Goal: Information Seeking & Learning: Learn about a topic

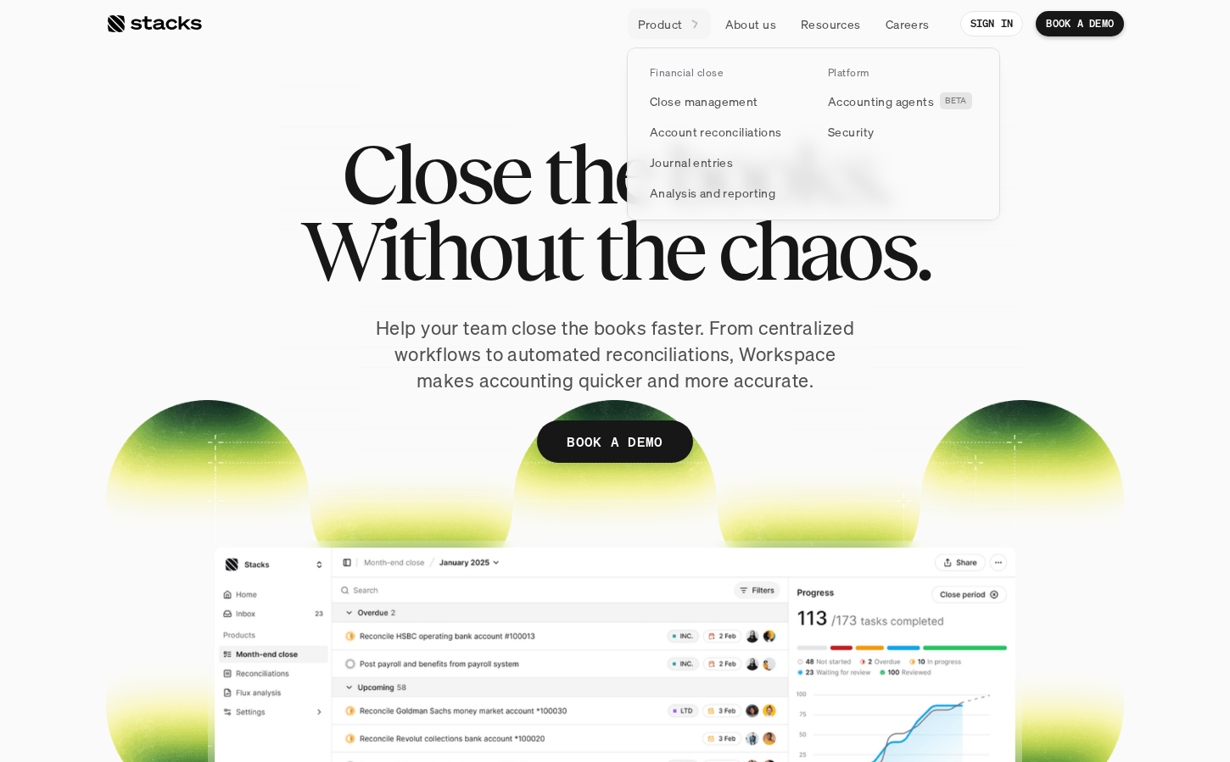
click at [689, 26] on icon at bounding box center [694, 23] width 14 height 14
click at [700, 95] on p "Close management" at bounding box center [704, 101] width 109 height 18
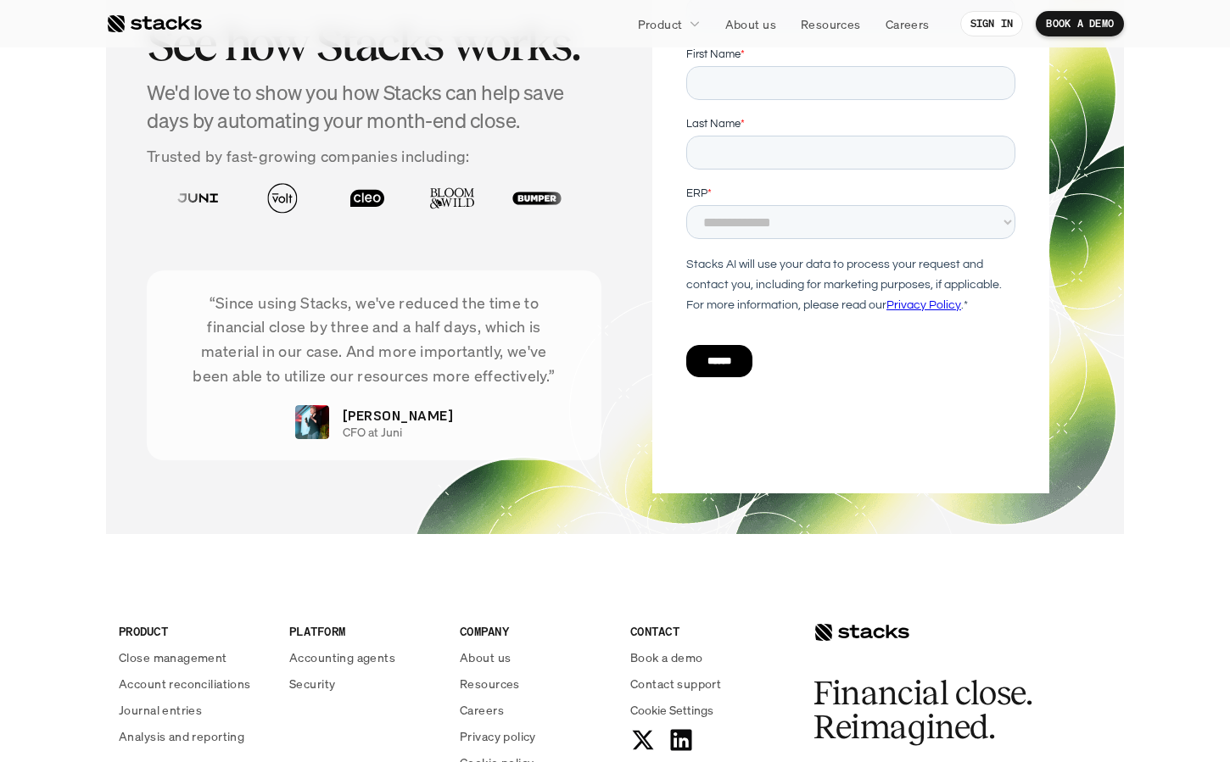
scroll to position [3672, 0]
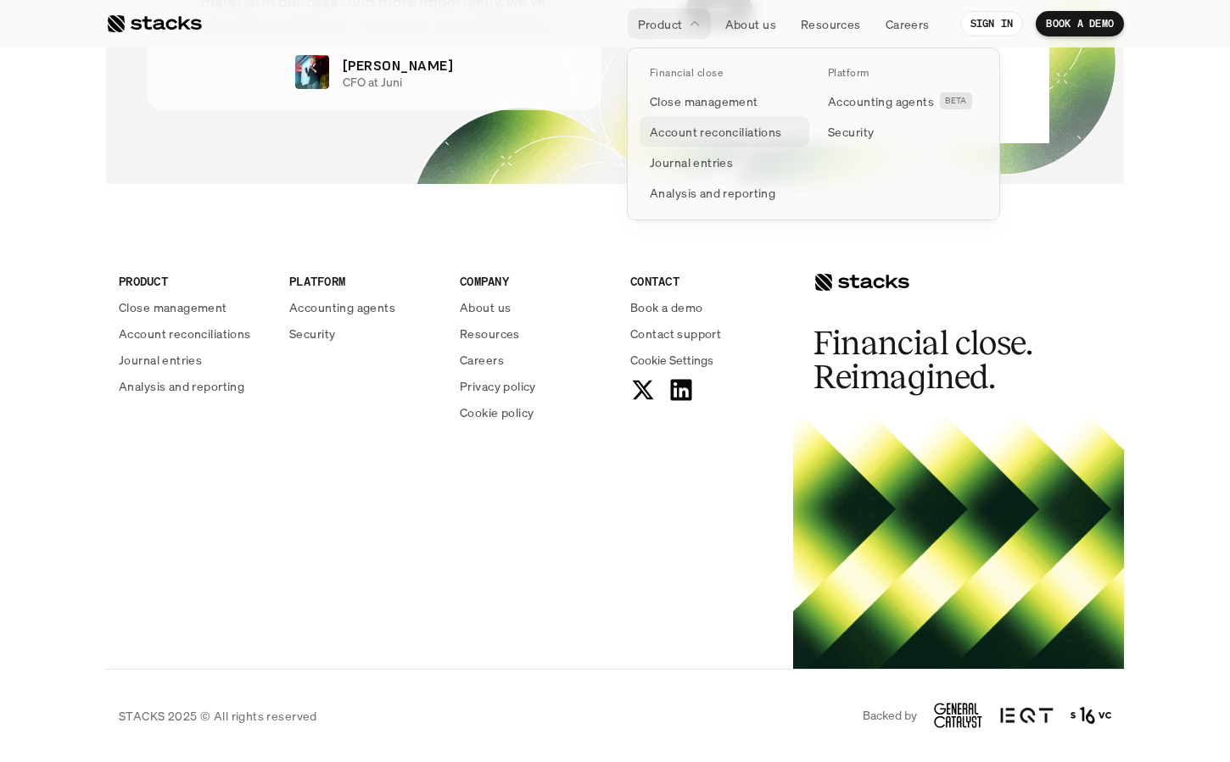
click at [687, 128] on p "Account reconciliations" at bounding box center [716, 132] width 132 height 18
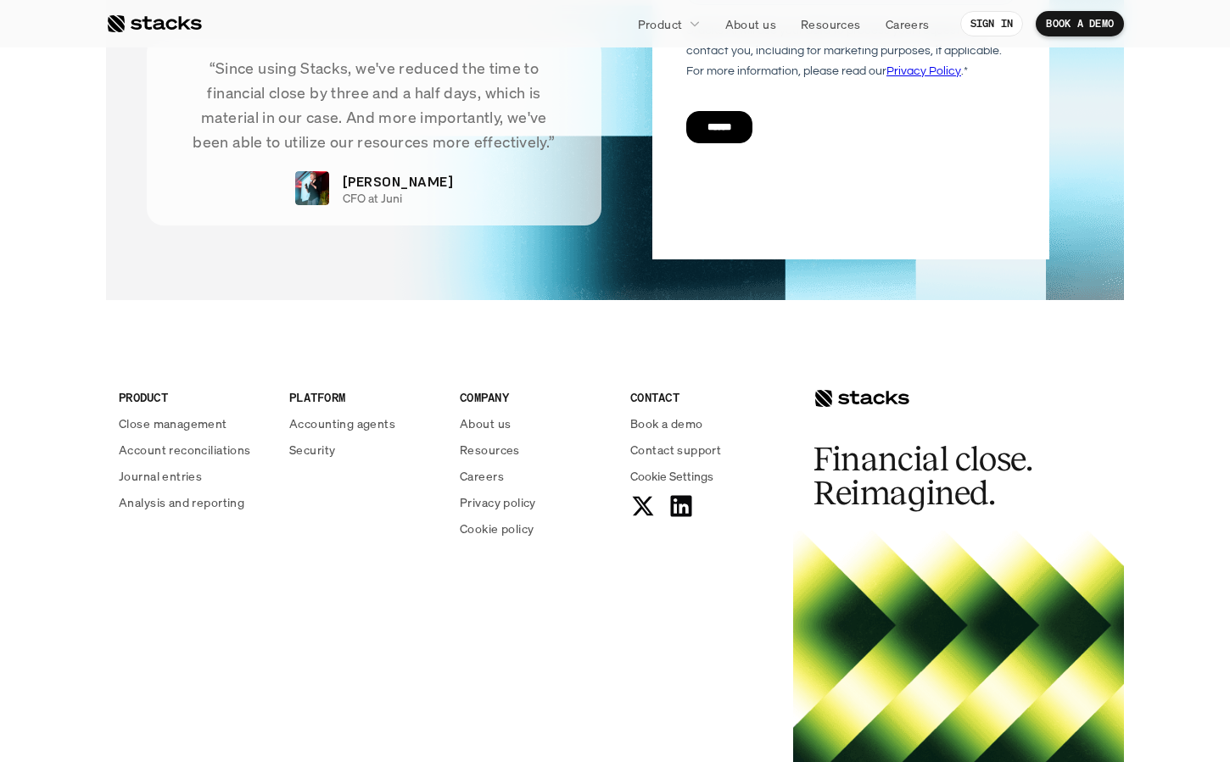
scroll to position [4165, 0]
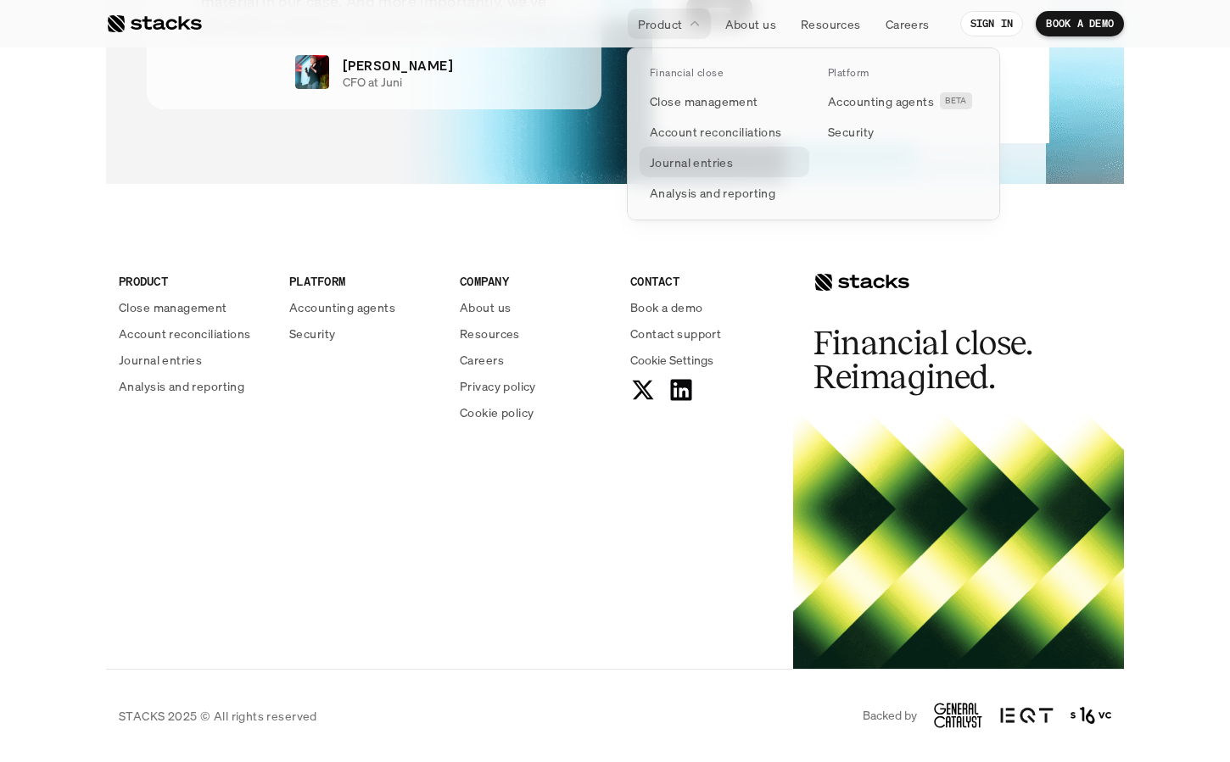
click at [705, 164] on p "Journal entries" at bounding box center [691, 162] width 83 height 18
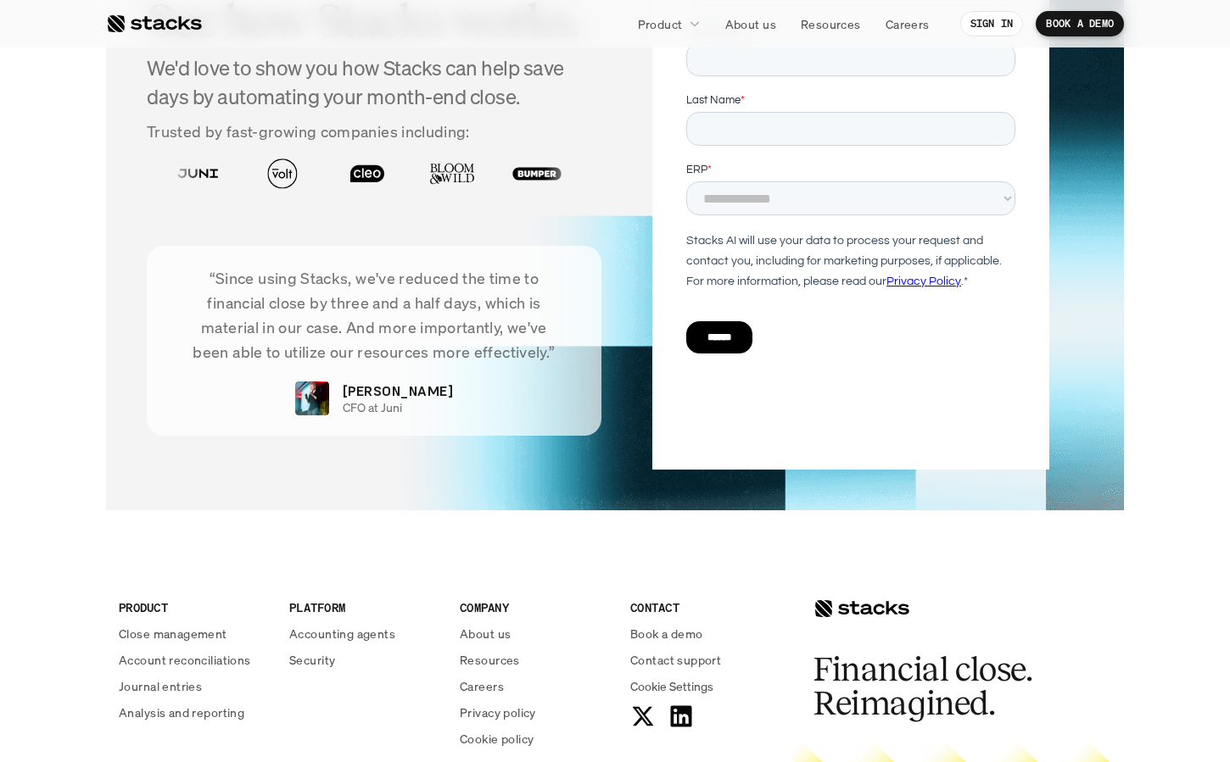
scroll to position [3519, 0]
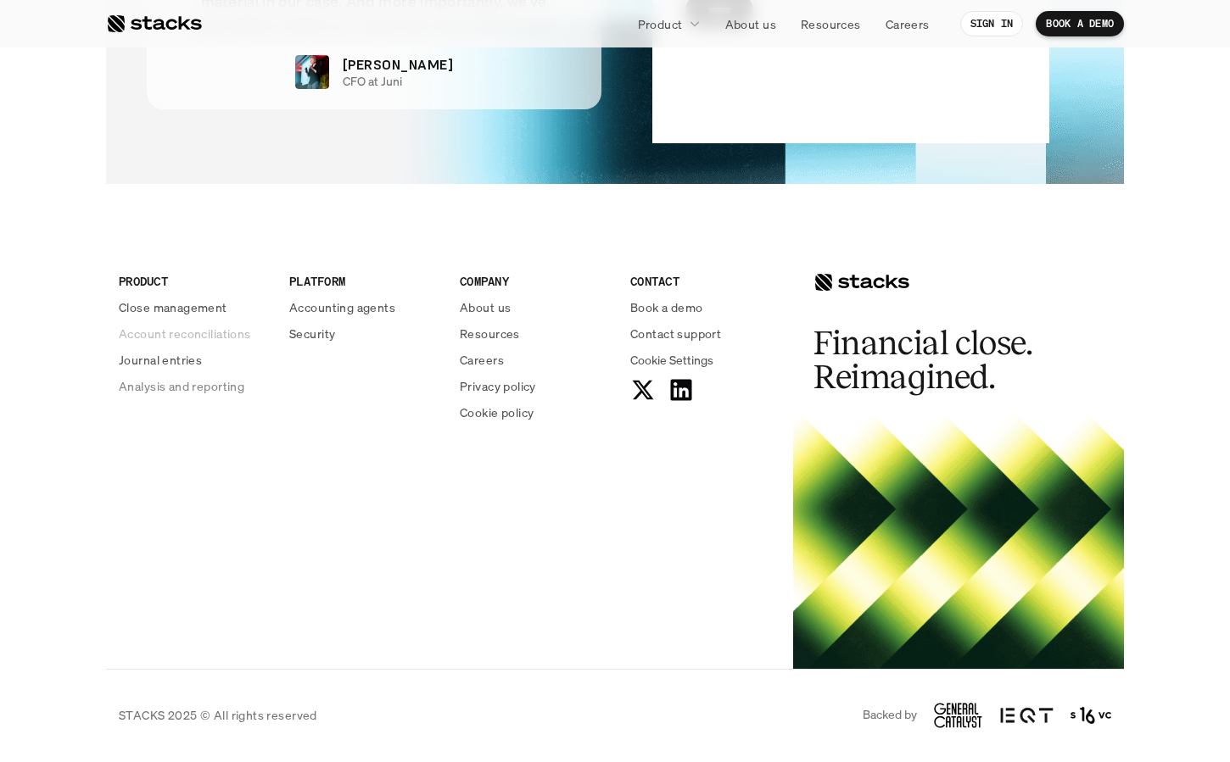
click at [210, 329] on p "Account reconciliations" at bounding box center [185, 334] width 132 height 18
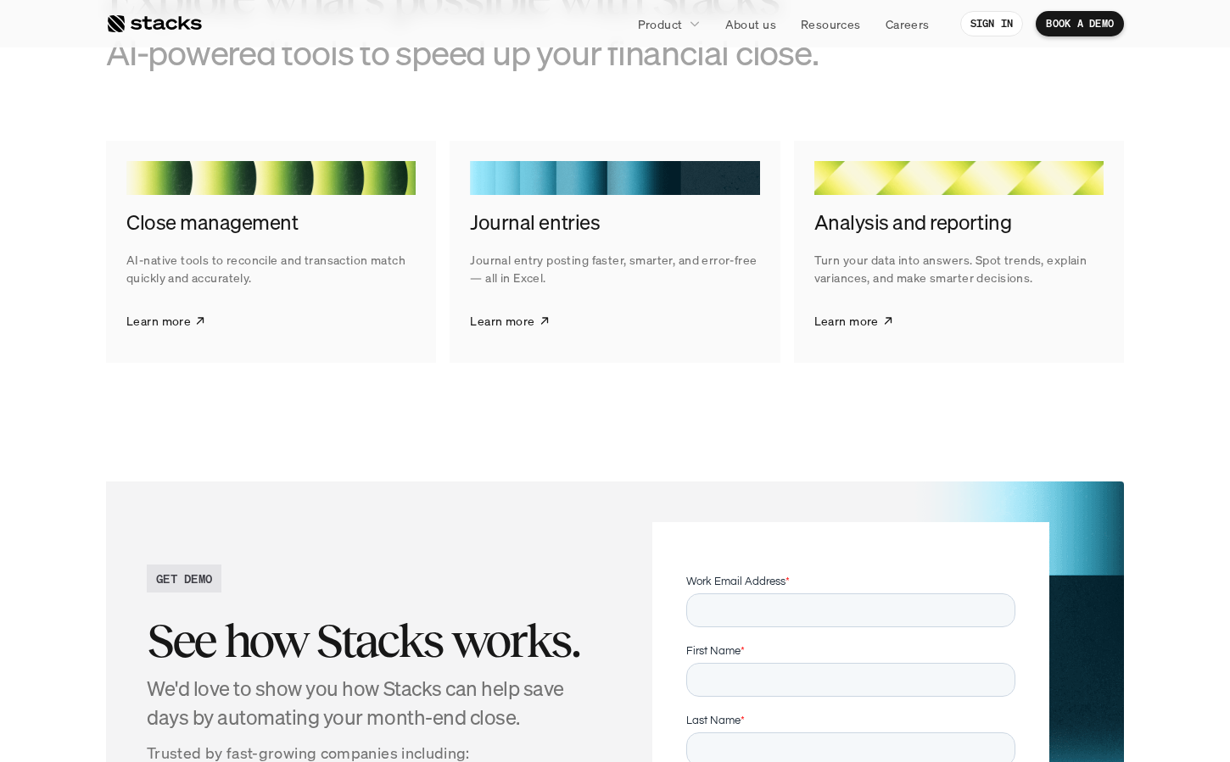
scroll to position [3790, 0]
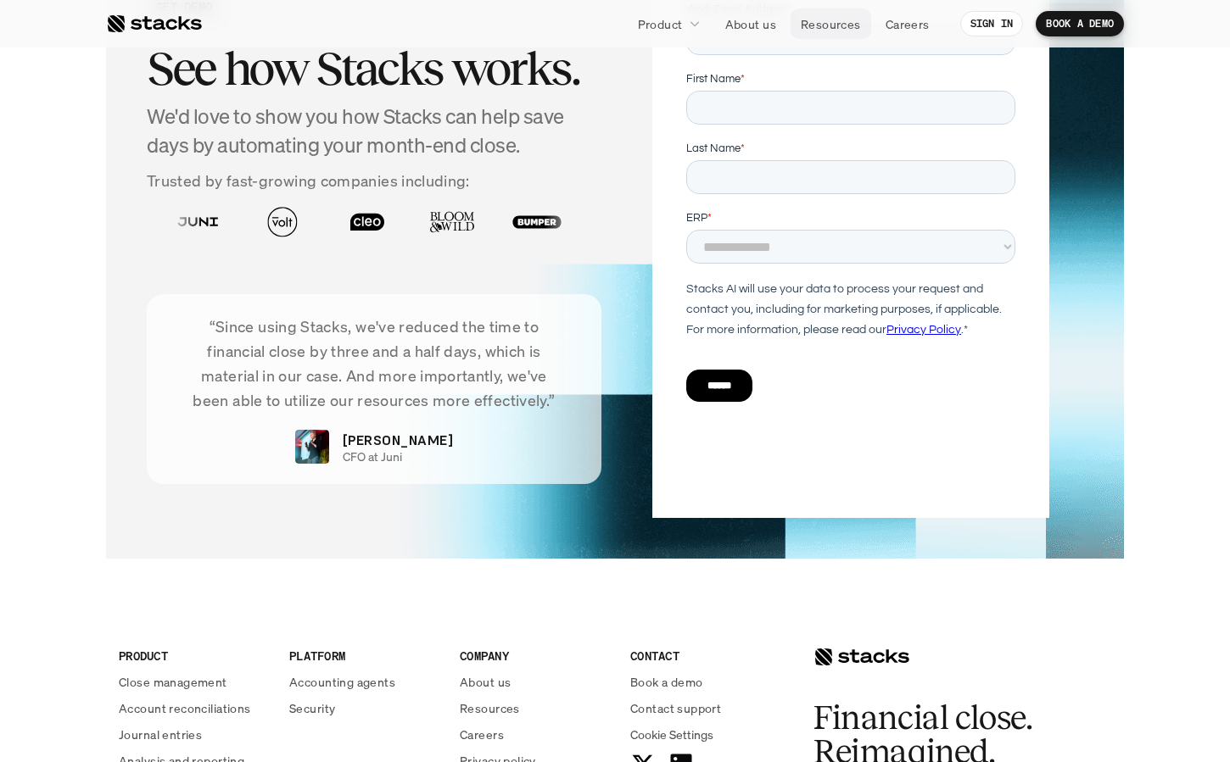
click at [835, 31] on p "Resources" at bounding box center [830, 24] width 60 height 18
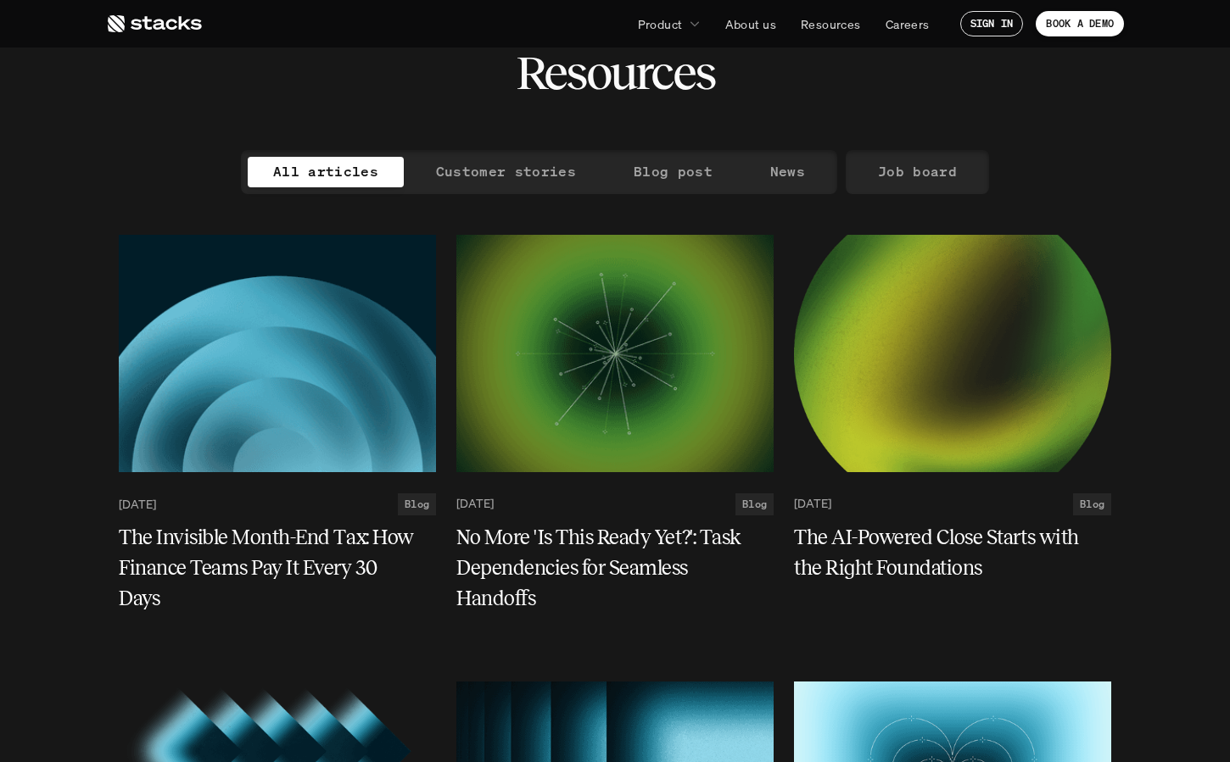
scroll to position [71, 0]
click at [791, 176] on p "News" at bounding box center [787, 172] width 35 height 25
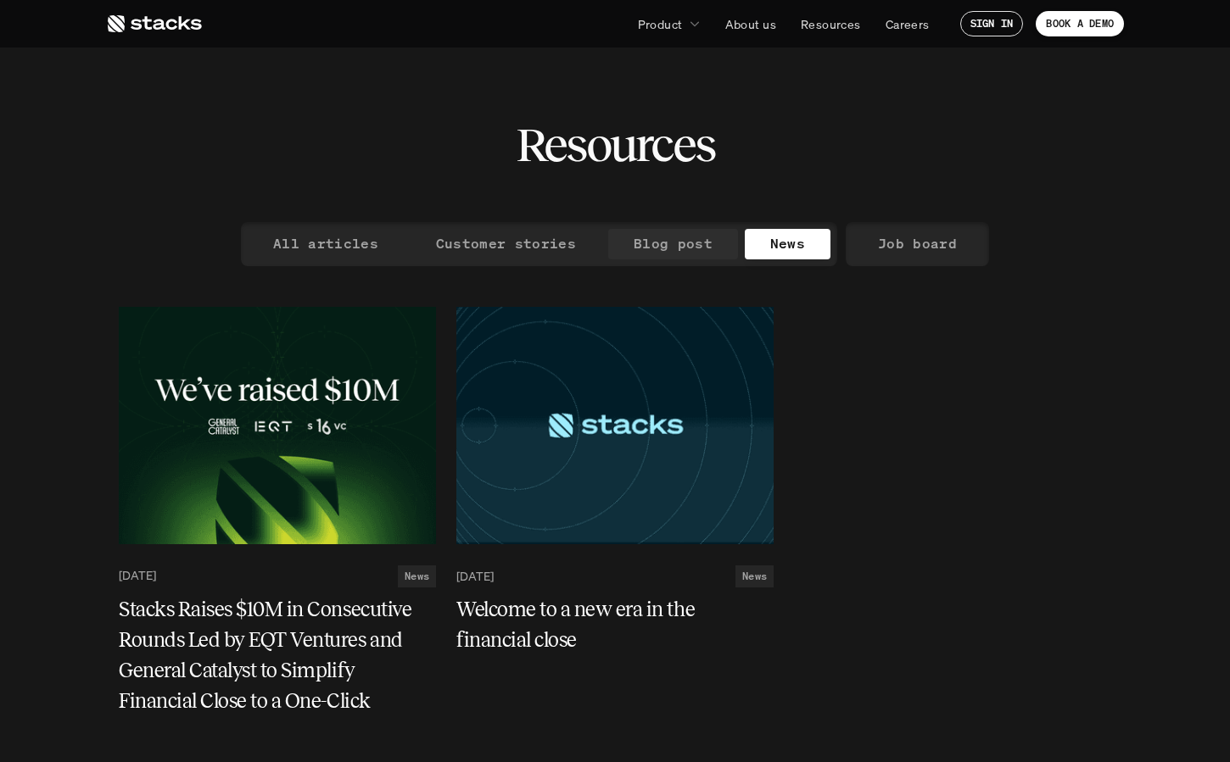
click at [687, 248] on p "Blog post" at bounding box center [672, 243] width 79 height 25
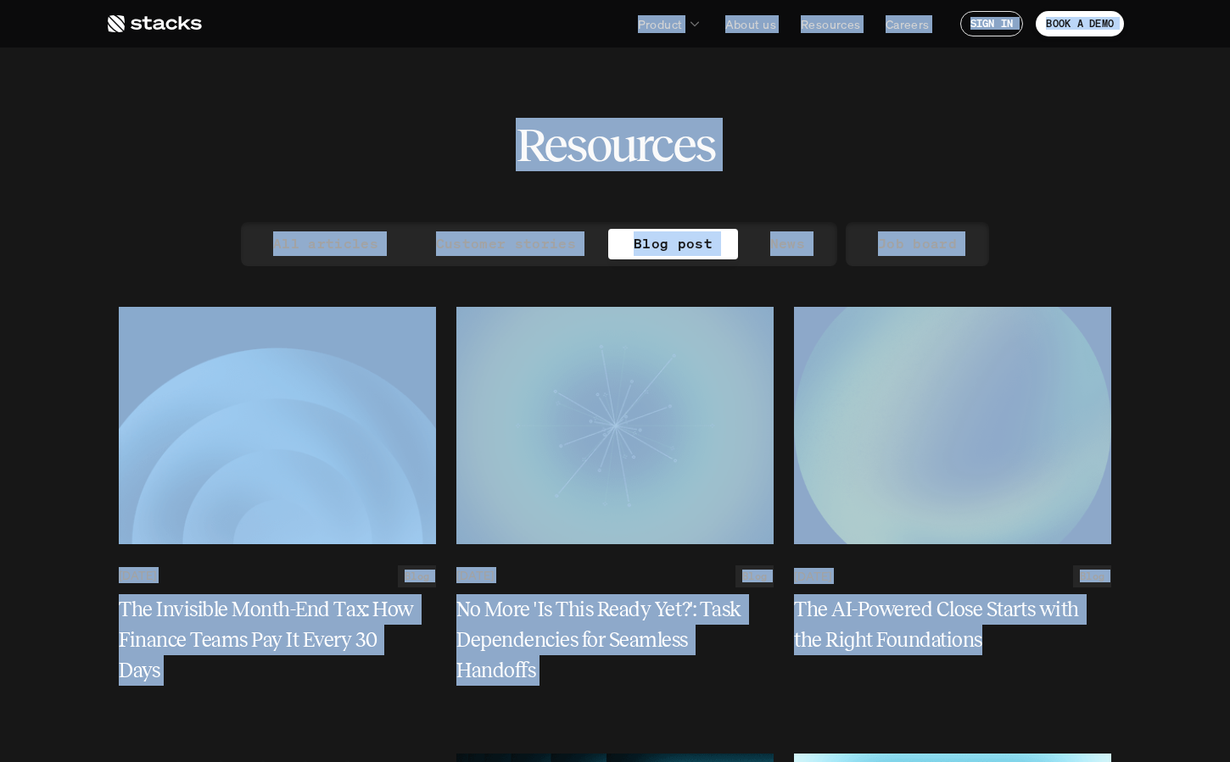
drag, startPoint x: 522, startPoint y: 134, endPoint x: 1074, endPoint y: 688, distance: 781.9
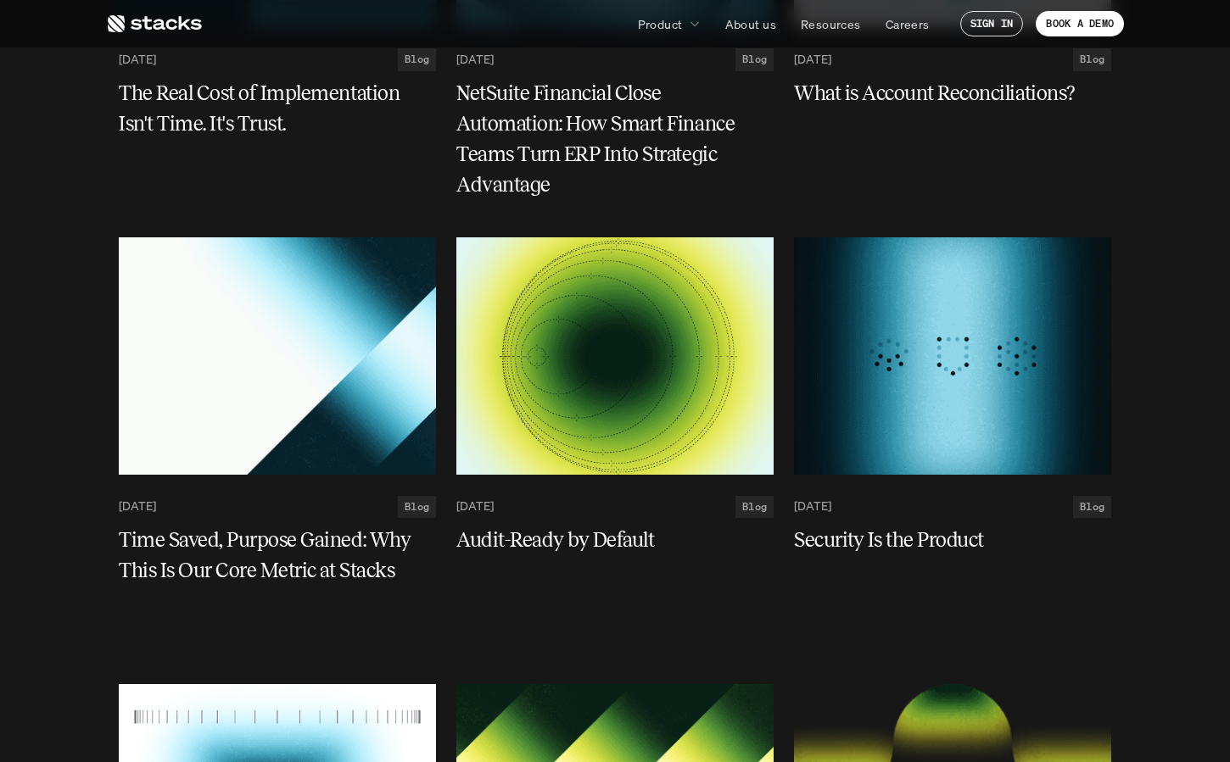
scroll to position [2307, 0]
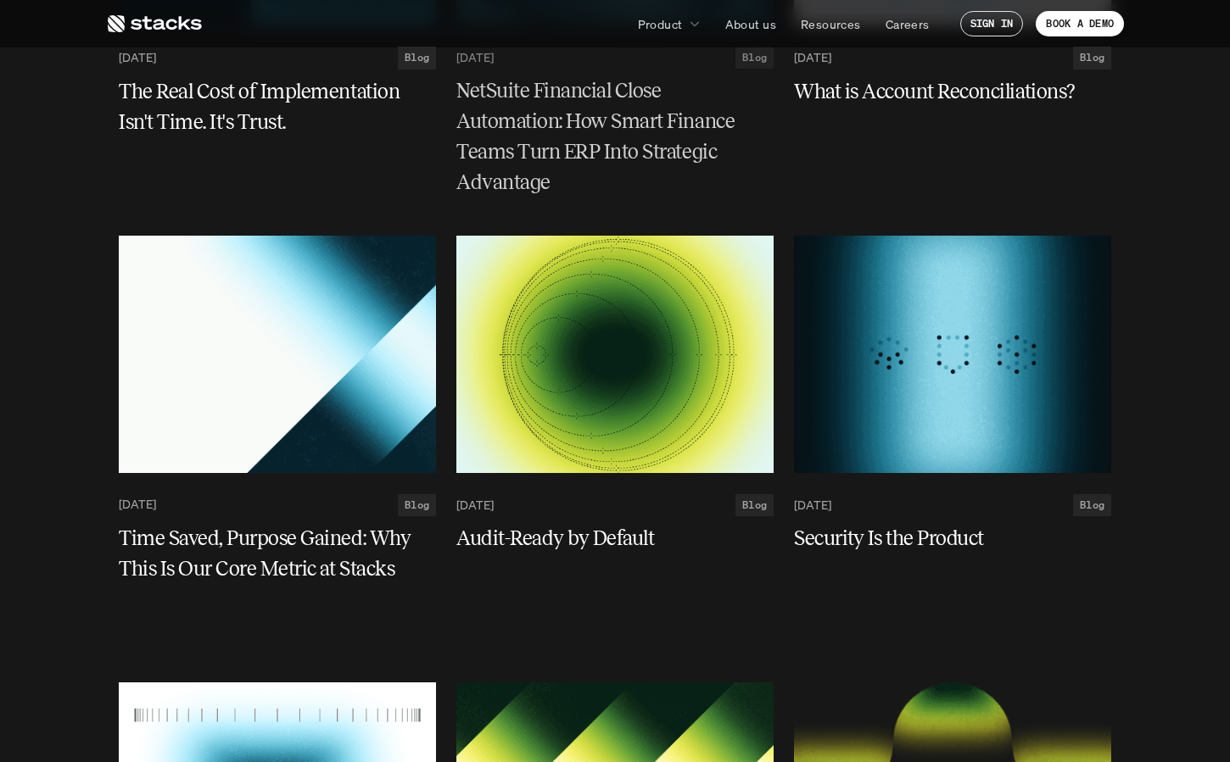
click at [660, 118] on h5 "NetSuite Financial Close Automation: How Smart Finance Teams Turn ERP Into Stra…" at bounding box center [604, 137] width 297 height 122
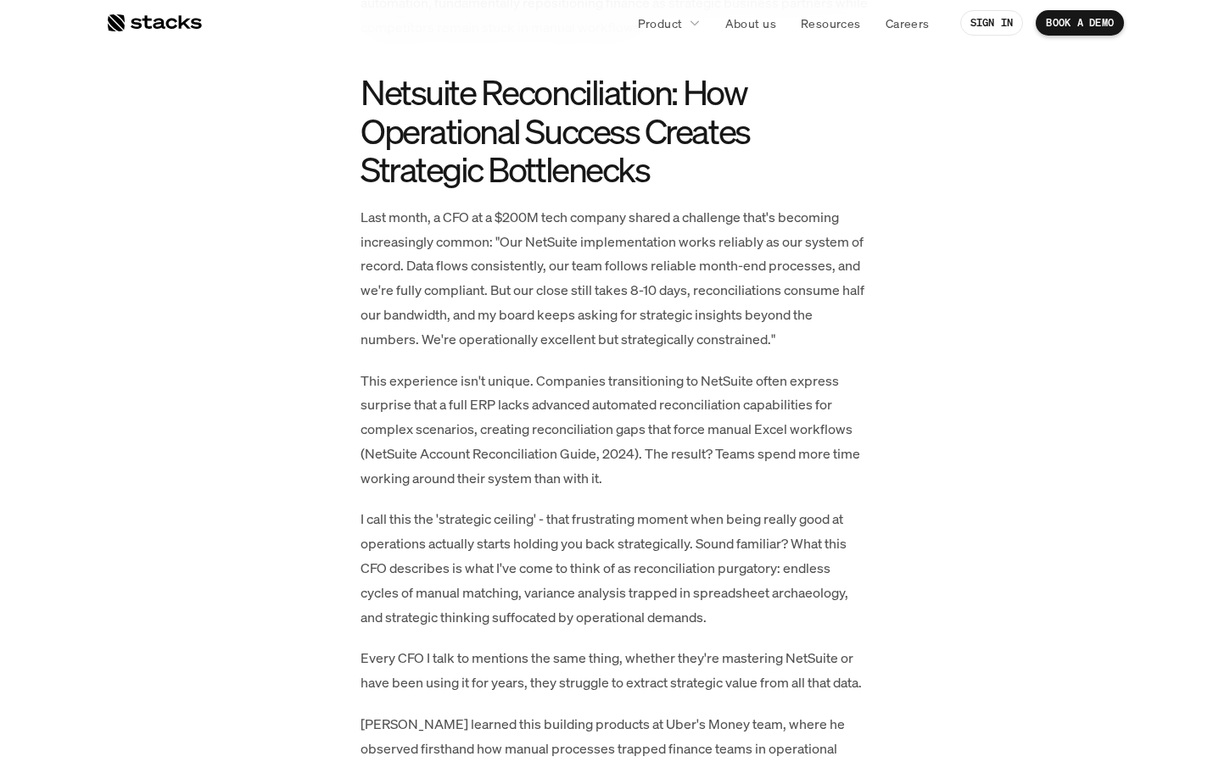
scroll to position [1302, 0]
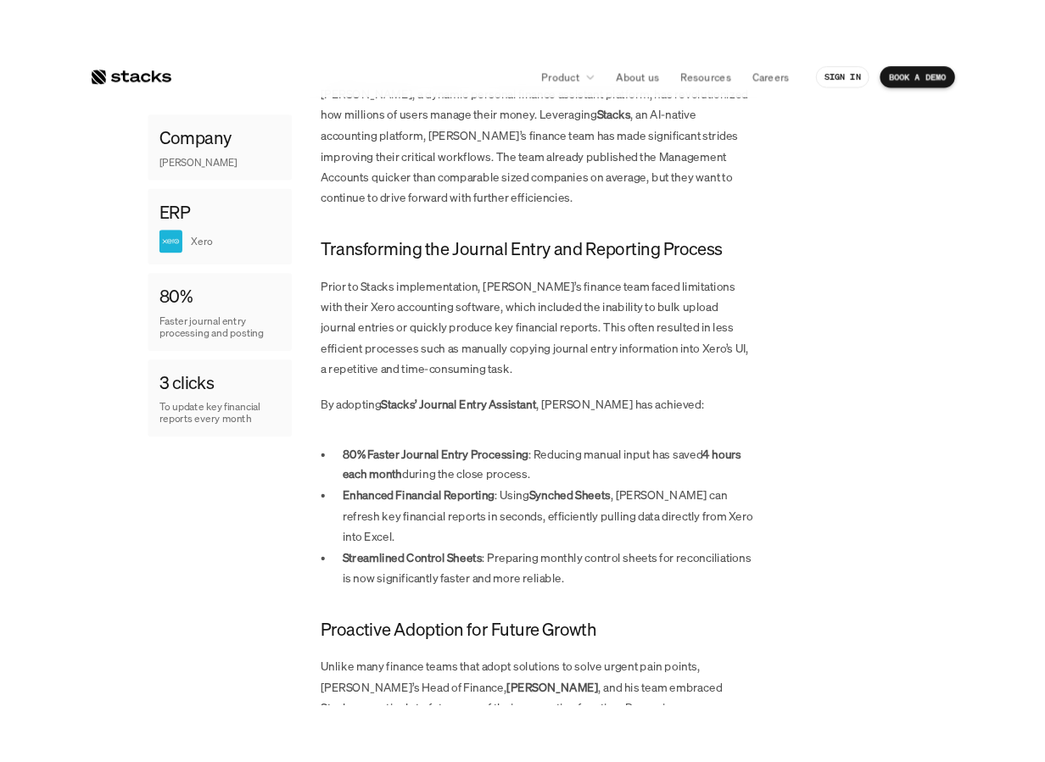
scroll to position [905, 0]
